Goal: Browse casually

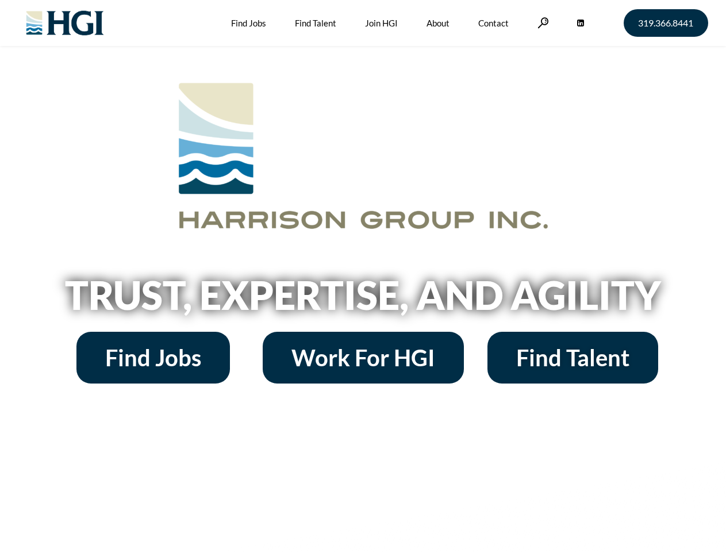
click at [363, 276] on h2 "Trust, Expertise, and Agility" at bounding box center [363, 294] width 655 height 39
click at [541, 22] on link at bounding box center [542, 22] width 11 height 11
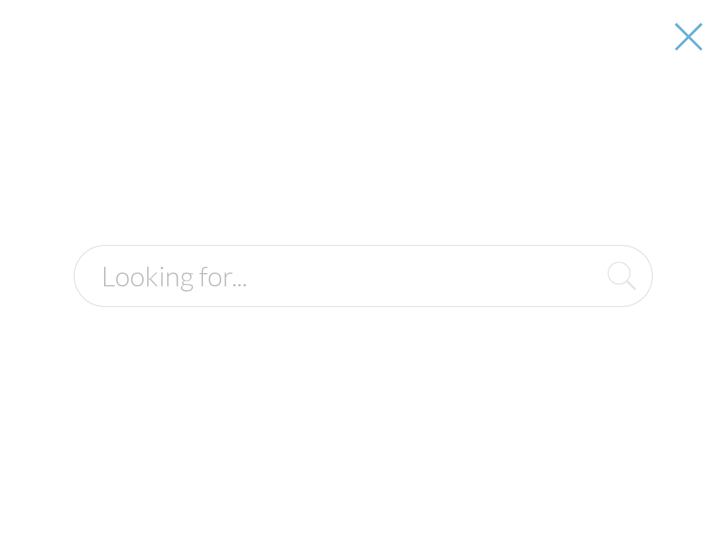
click at [363, 299] on h2 "Trust, Expertise, and Agility" at bounding box center [363, 294] width 655 height 39
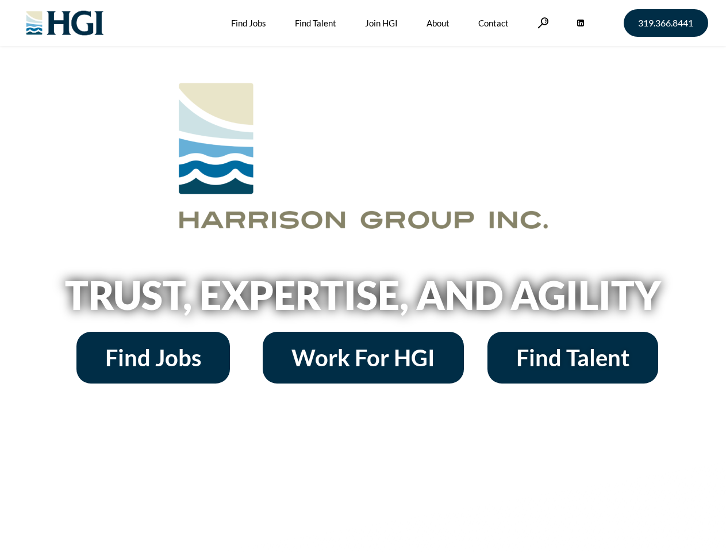
click at [363, 276] on h2 "Trust, Expertise, and Agility" at bounding box center [363, 294] width 655 height 39
click at [541, 22] on link at bounding box center [542, 22] width 11 height 11
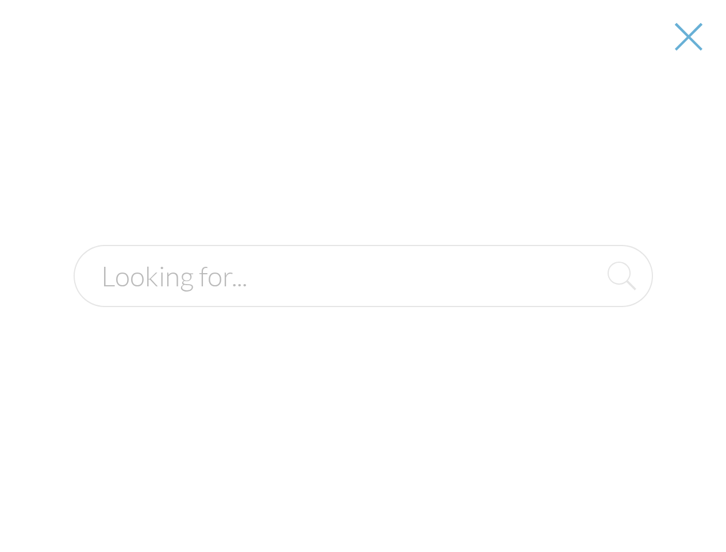
click at [363, 299] on h2 "Trust, Expertise, and Agility" at bounding box center [363, 294] width 655 height 39
